Goal: Information Seeking & Learning: Learn about a topic

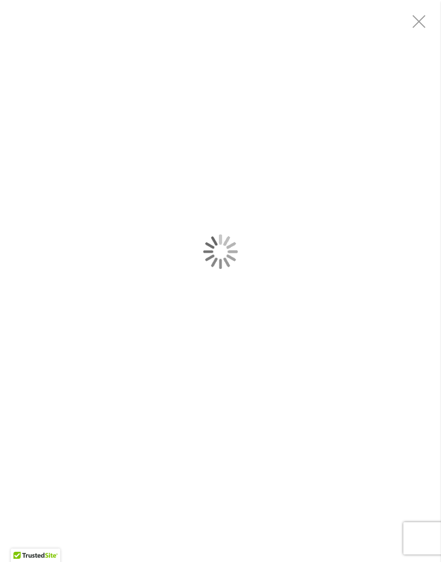
click at [319, 350] on div "EL SOL" at bounding box center [220, 251] width 441 height 503
